Goal: Check status

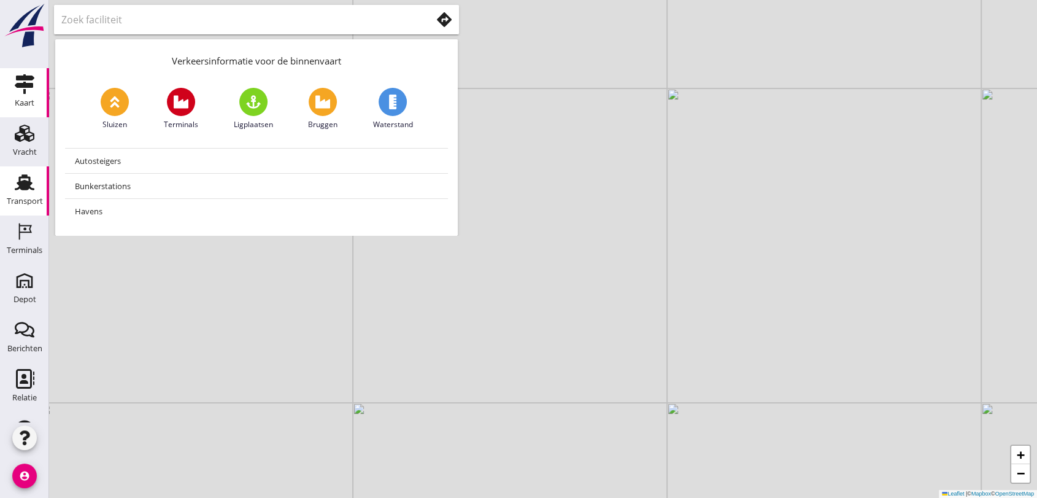
click at [10, 191] on div "Transport" at bounding box center [24, 182] width 29 height 20
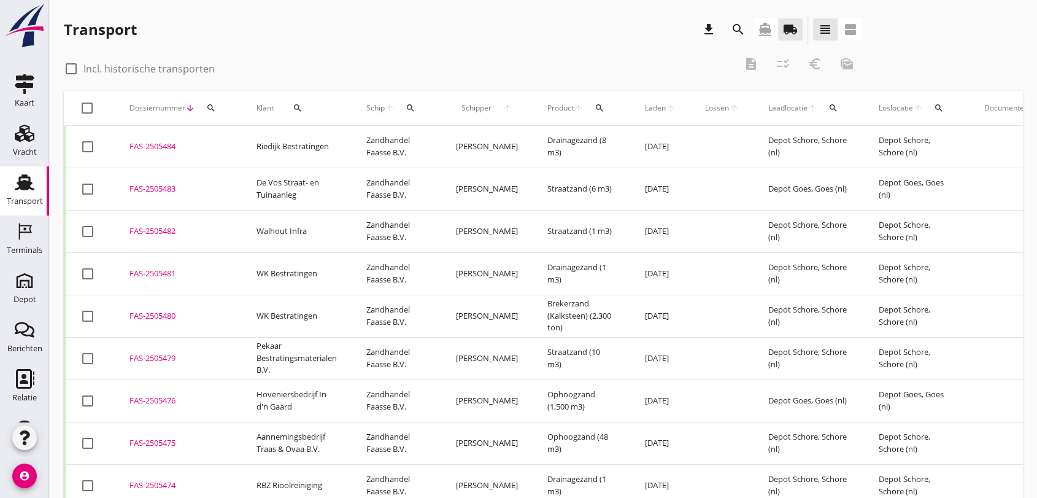
click at [410, 105] on icon "search" at bounding box center [410, 108] width 10 height 10
click at [438, 144] on input "Zoek op (scheeps)naam" at bounding box center [469, 144] width 128 height 20
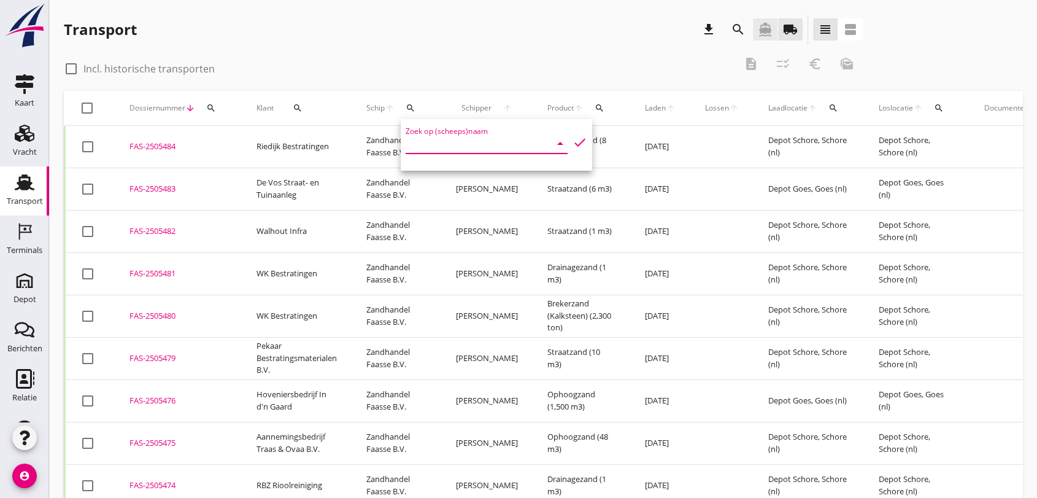
click at [769, 31] on icon "directions_boat" at bounding box center [765, 29] width 15 height 15
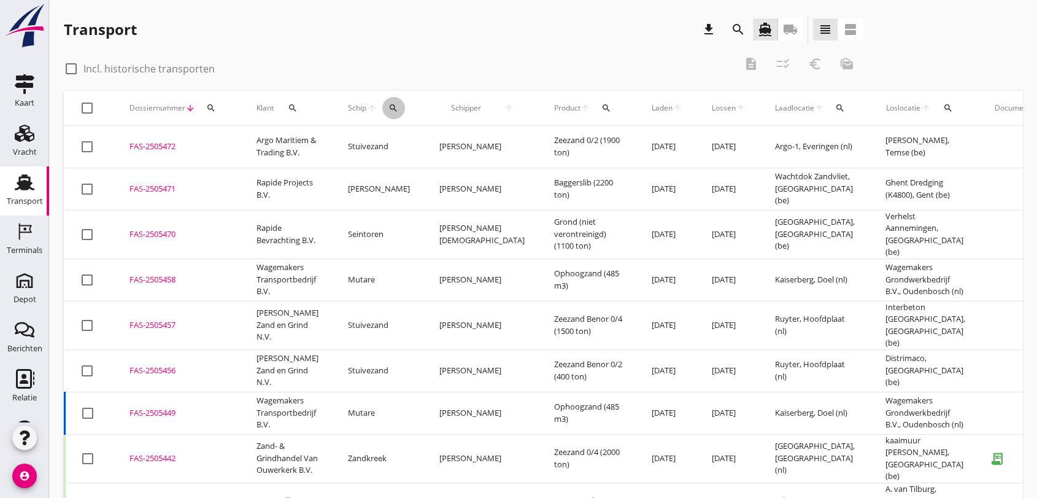
click at [388, 108] on icon "search" at bounding box center [393, 108] width 10 height 10
click at [436, 144] on input "Zoek op (scheeps)naam" at bounding box center [449, 144] width 128 height 20
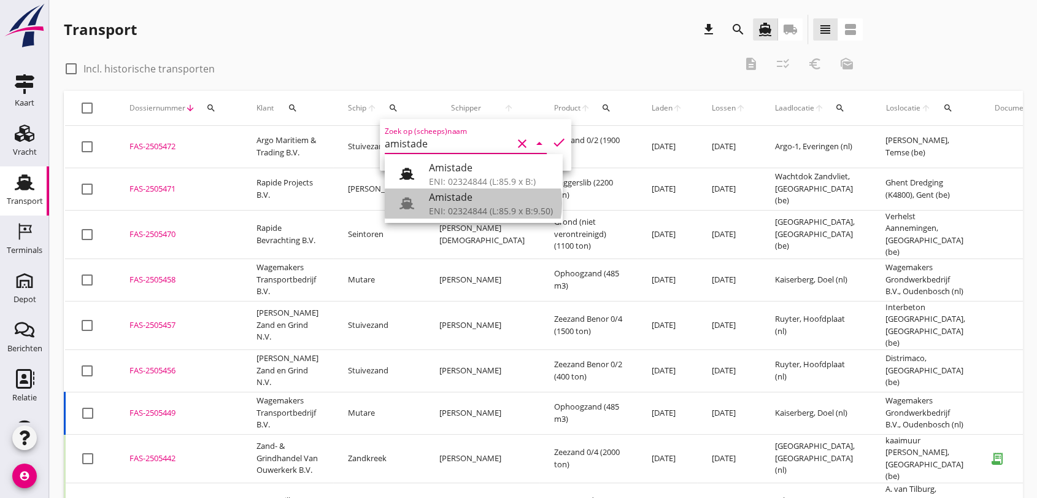
click at [474, 198] on div "Amistade" at bounding box center [491, 197] width 124 height 15
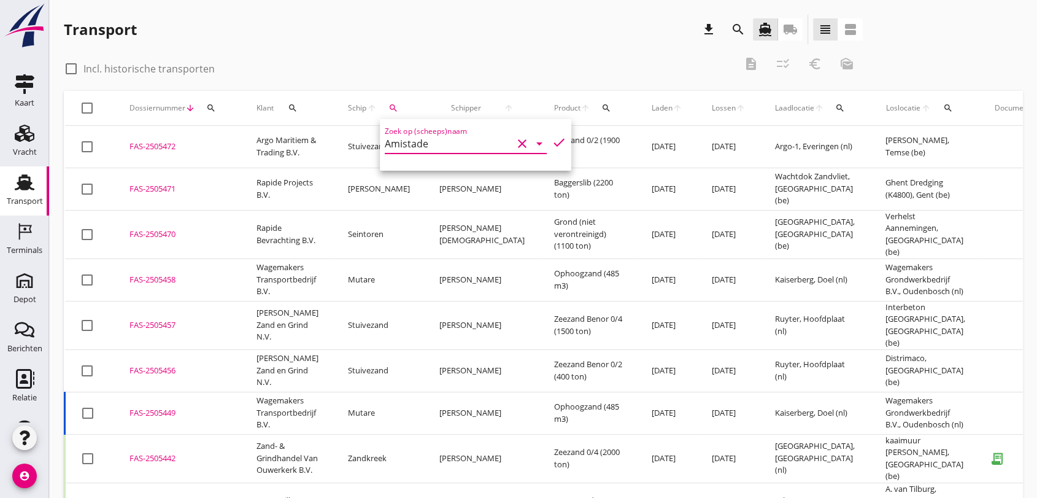
click at [552, 142] on icon "check" at bounding box center [559, 142] width 15 height 15
type input "Amistade"
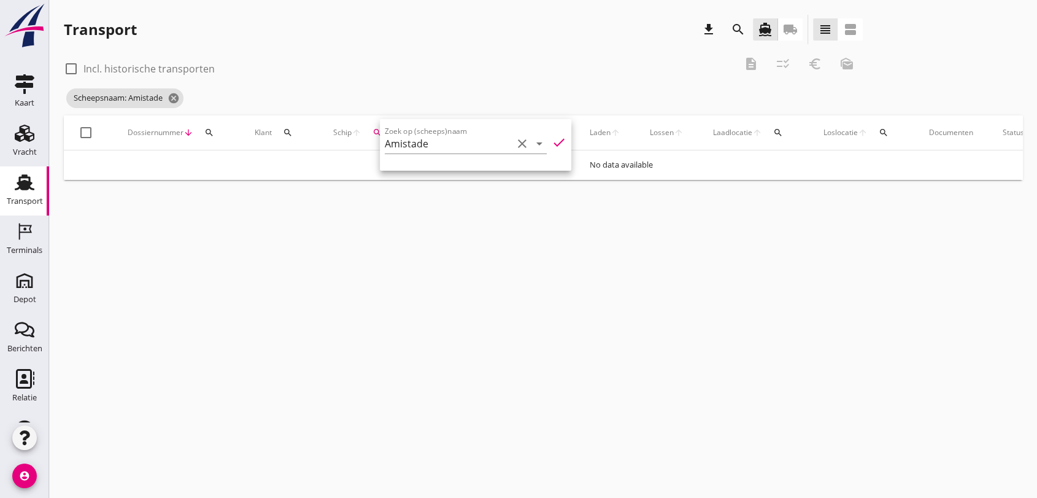
click at [77, 66] on div at bounding box center [71, 68] width 21 height 21
checkbox input "true"
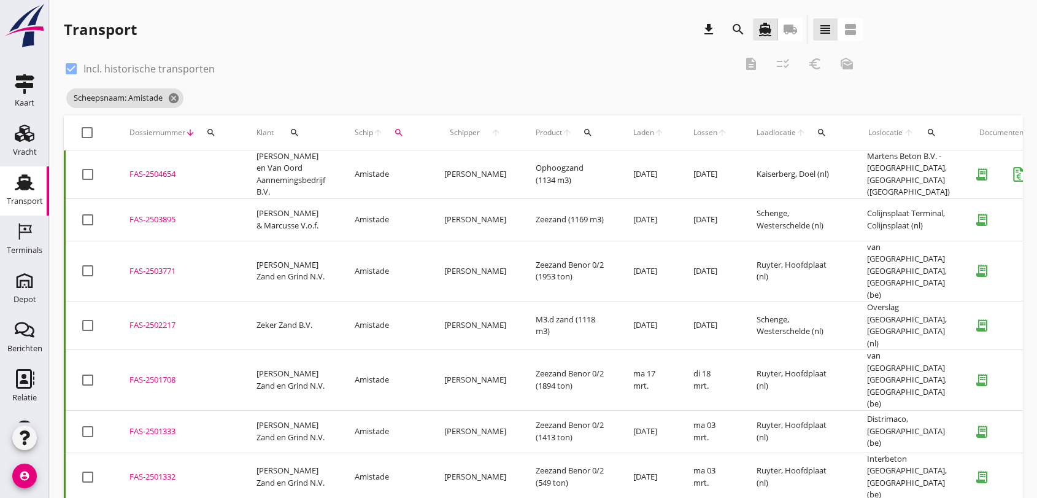
click at [475, 40] on div "Transport download search directions_boat local_shipping view_headline view_age…" at bounding box center [463, 29] width 799 height 29
